Goal: Find specific page/section: Find specific page/section

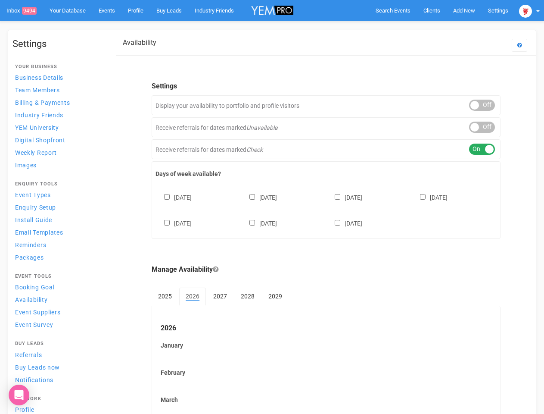
click at [272, 207] on div "[DATE] [DATE] [DATE] [DATE] [DATE] [DATE] [DATE]" at bounding box center [326, 206] width 341 height 52
click at [393, 10] on span "Search Events" at bounding box center [393, 10] width 35 height 6
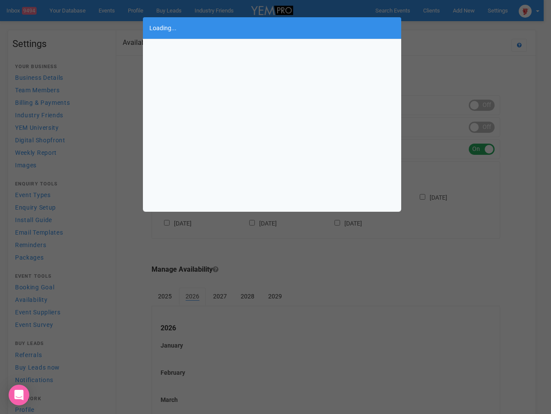
click at [464, 10] on div "Loading..." at bounding box center [275, 207] width 551 height 414
click at [444, 28] on div "Loading..." at bounding box center [275, 207] width 551 height 414
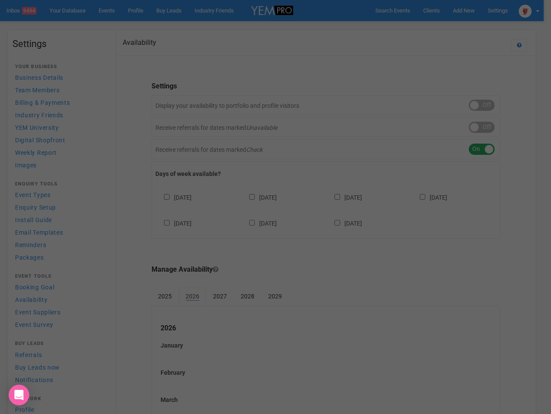
click at [529, 10] on body "Search Events Clients Add New New Client New Event New Enquiry Settings [GEOGRA…" at bounding box center [275, 357] width 551 height 715
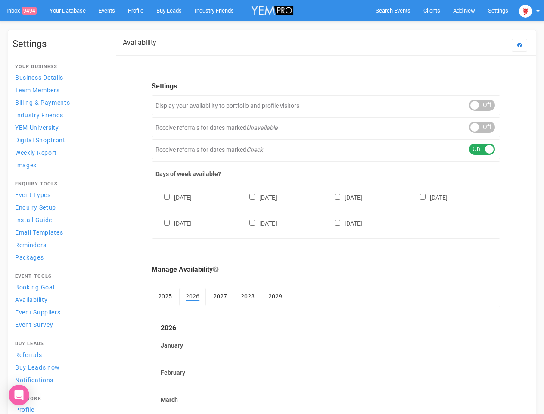
click at [482, 105] on div "ON OFF" at bounding box center [482, 105] width 26 height 11
click at [482, 127] on div "ON OFF" at bounding box center [482, 126] width 26 height 11
click at [482, 149] on div "ON OFF" at bounding box center [482, 148] width 26 height 11
click at [326, 209] on div "[DATE] [DATE] [DATE] [DATE] [DATE] [DATE] [DATE]" at bounding box center [326, 206] width 341 height 52
